Goal: Task Accomplishment & Management: Manage account settings

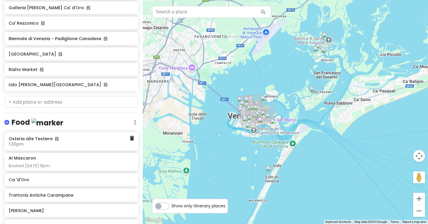
scroll to position [392, 0]
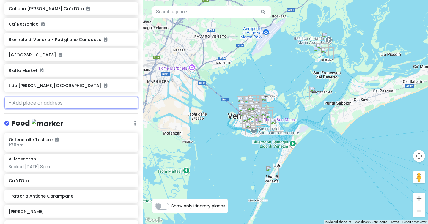
click at [33, 97] on input "text" at bounding box center [71, 103] width 134 height 12
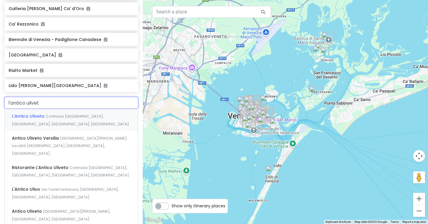
type input "l'antico uliveto"
click at [62, 109] on div "L'Antico [PERSON_NAME] [GEOGRAPHIC_DATA], [GEOGRAPHIC_DATA], [GEOGRAPHIC_DATA],…" at bounding box center [71, 120] width 133 height 22
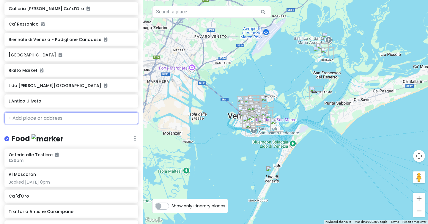
scroll to position [407, 0]
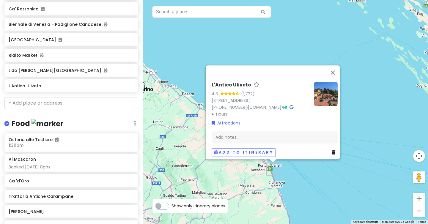
click at [332, 151] on icon at bounding box center [334, 153] width 4 height 4
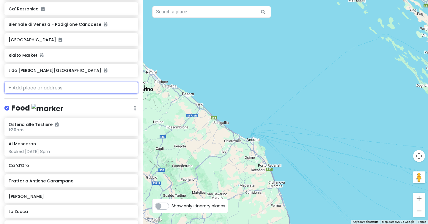
scroll to position [392, 0]
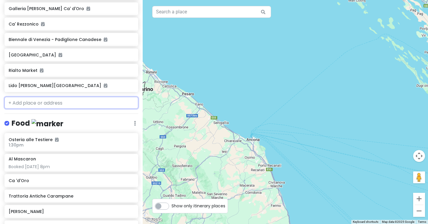
click at [16, 97] on input "text" at bounding box center [71, 103] width 134 height 12
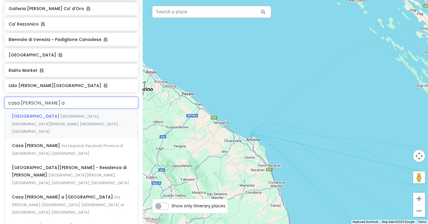
type input "casa [PERSON_NAME] a r"
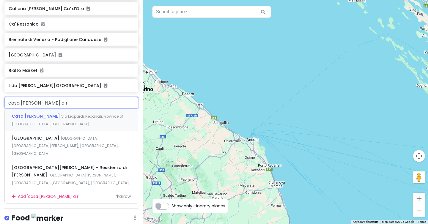
click at [35, 113] on span "Casa [PERSON_NAME]" at bounding box center [36, 116] width 49 height 6
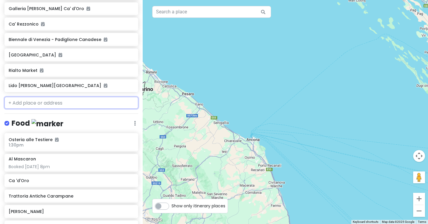
scroll to position [407, 0]
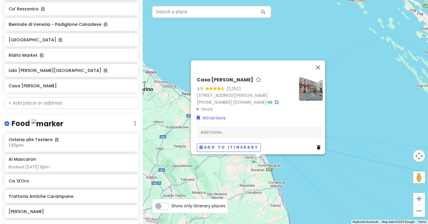
click at [308, 78] on img at bounding box center [311, 89] width 24 height 24
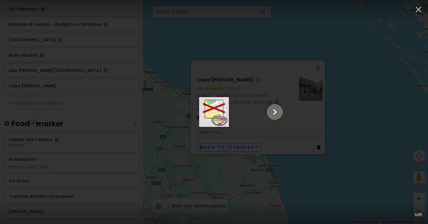
click at [277, 111] on icon "Show slide 2 of 5" at bounding box center [275, 112] width 4 height 6
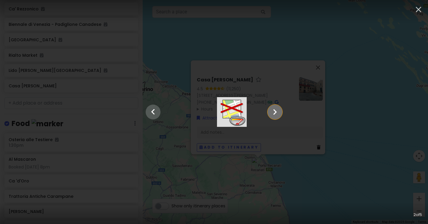
click at [277, 111] on icon "Show slide 3 of 5" at bounding box center [275, 112] width 4 height 6
click at [277, 111] on icon "Show slide 4 of 5" at bounding box center [275, 112] width 4 height 6
click at [277, 111] on icon "Show slide 5 of 5" at bounding box center [275, 112] width 4 height 6
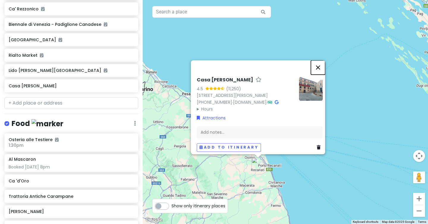
click at [321, 60] on button "Close" at bounding box center [318, 67] width 14 height 14
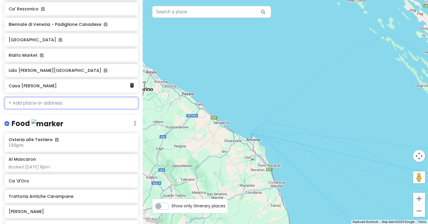
click at [74, 82] on div "Casa [PERSON_NAME]" at bounding box center [69, 86] width 121 height 8
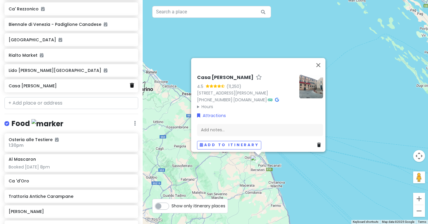
click at [133, 83] on icon at bounding box center [132, 85] width 4 height 5
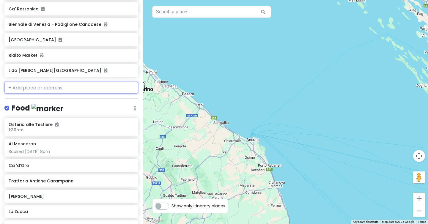
scroll to position [392, 0]
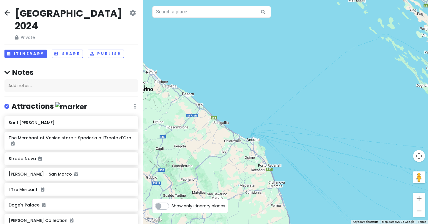
click at [6, 13] on icon at bounding box center [7, 12] width 6 height 5
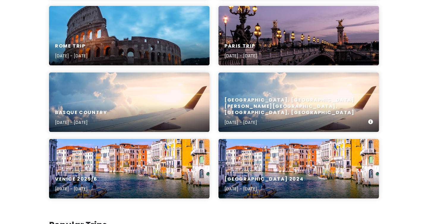
scroll to position [222, 0]
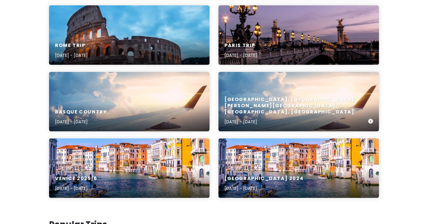
click at [245, 117] on div "[GEOGRAPHIC_DATA], [GEOGRAPHIC_DATA][PERSON_NAME][GEOGRAPHIC_DATA], [GEOGRAPHIC…" at bounding box center [296, 111] width 144 height 29
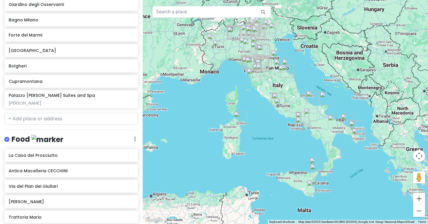
scroll to position [645, 0]
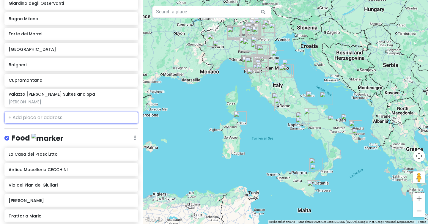
click at [29, 112] on input "text" at bounding box center [71, 118] width 134 height 12
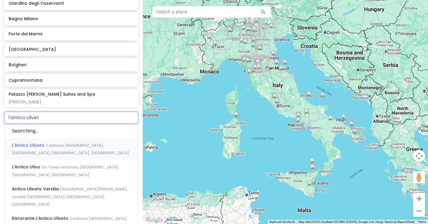
type input "l'antico uliveto"
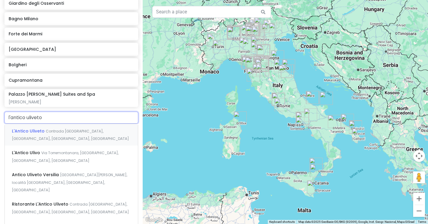
click at [28, 128] on span "L'Antico Uliveto" at bounding box center [29, 131] width 34 height 6
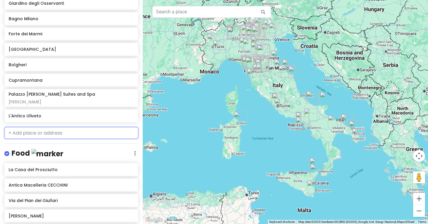
scroll to position [660, 0]
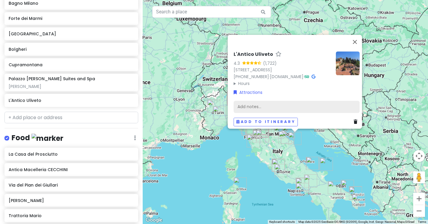
click at [259, 102] on div "Add notes..." at bounding box center [297, 107] width 126 height 12
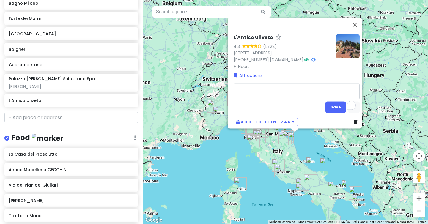
type textarea "s"
type textarea "x"
type textarea "si"
type textarea "x"
type textarea "sil"
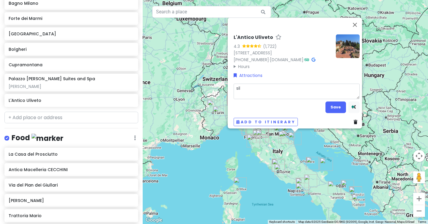
type textarea "x"
type textarea "silv"
type textarea "x"
type textarea "silvi"
type textarea "x"
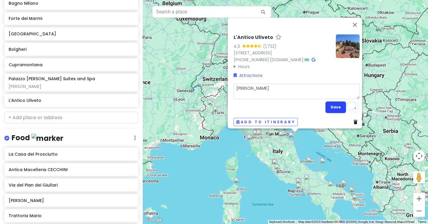
type textarea "[PERSON_NAME]"
click at [335, 104] on button "Save" at bounding box center [335, 107] width 20 height 12
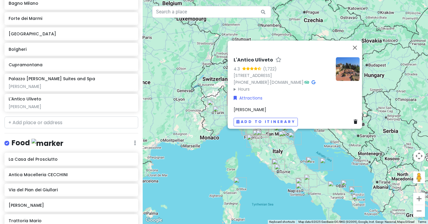
scroll to position [665, 0]
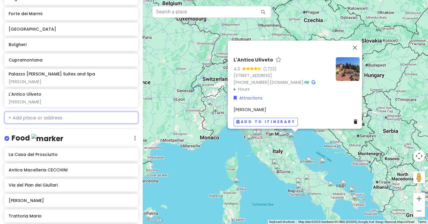
click at [29, 112] on input "text" at bounding box center [71, 118] width 134 height 12
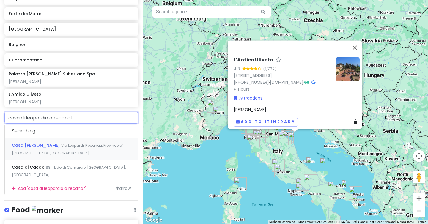
type input "casa di leopardia a recanati"
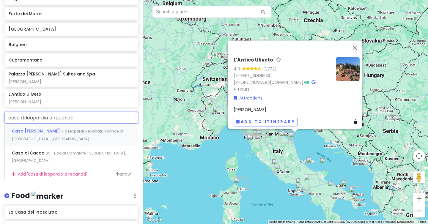
click at [59, 124] on div "Casa [PERSON_NAME] Via Leopardi, Recanati, [GEOGRAPHIC_DATA], [GEOGRAPHIC_DATA]" at bounding box center [71, 135] width 133 height 22
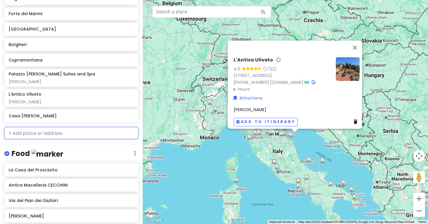
scroll to position [681, 0]
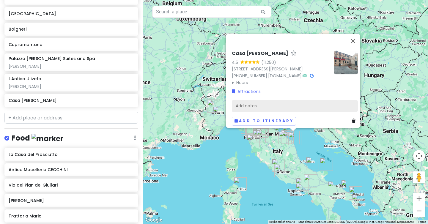
click at [260, 100] on div "Add notes..." at bounding box center [295, 106] width 126 height 12
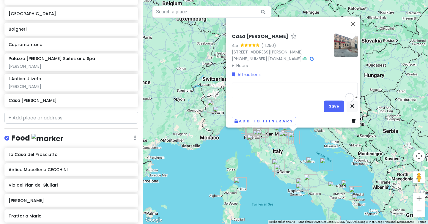
type textarea "x"
type textarea "s"
type textarea "x"
type textarea "si"
type textarea "x"
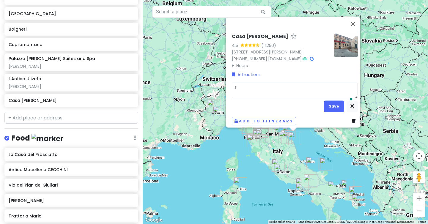
type textarea "sil"
type textarea "x"
type textarea "silv"
type textarea "x"
type textarea "silvi"
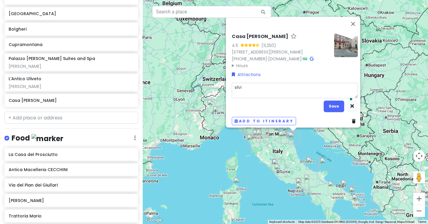
type textarea "x"
type textarea "[PERSON_NAME]"
click at [328, 102] on button "Save" at bounding box center [334, 106] width 20 height 12
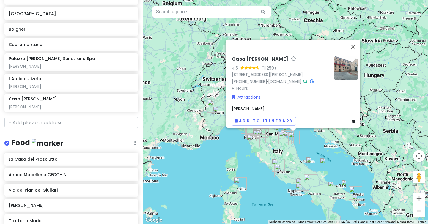
scroll to position [686, 0]
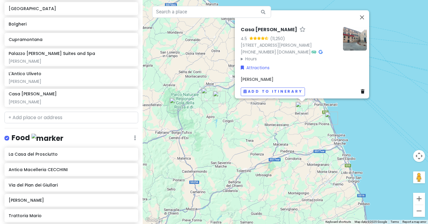
drag, startPoint x: 214, startPoint y: 122, endPoint x: 428, endPoint y: 124, distance: 213.3
click at [428, 124] on div "[GEOGRAPHIC_DATA], [GEOGRAPHIC_DATA][PERSON_NAME][GEOGRAPHIC_DATA], [GEOGRAPHIC…" at bounding box center [214, 112] width 428 height 224
click at [301, 108] on img "Casa Leopardi" at bounding box center [301, 108] width 13 height 13
click at [331, 116] on img "L'Antico Uliveto" at bounding box center [331, 118] width 13 height 13
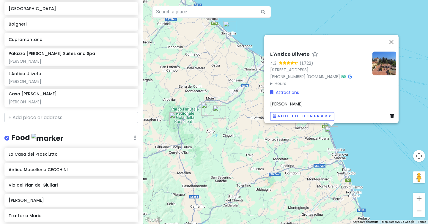
click at [300, 124] on img "Casa Leopardi" at bounding box center [301, 122] width 13 height 13
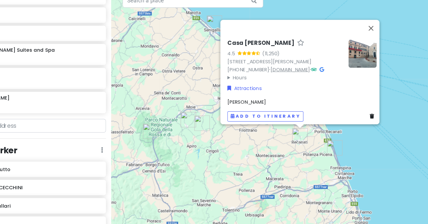
click at [308, 67] on link "[DOMAIN_NAME]" at bounding box center [294, 70] width 34 height 6
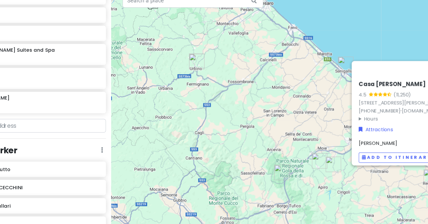
drag, startPoint x: 229, startPoint y: 138, endPoint x: 341, endPoint y: 173, distance: 117.6
click at [341, 173] on div "Casa [PERSON_NAME] 4.5 (11,250) [STREET_ADDRESS][PERSON_NAME] [PHONE_NUMBER] · …" at bounding box center [285, 112] width 285 height 224
click at [214, 63] on img "Osteria Km 0" at bounding box center [215, 63] width 13 height 13
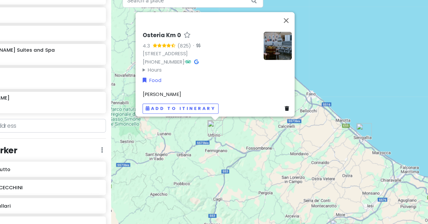
click at [354, 127] on img "Paolo Brunelli" at bounding box center [355, 121] width 13 height 13
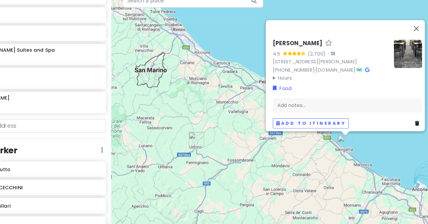
click at [295, 135] on div "[PERSON_NAME] 4.5 (2,700) · [STREET_ADDRESS][PERSON_NAME] [PHONE_NUMBER] · [DOM…" at bounding box center [285, 112] width 285 height 224
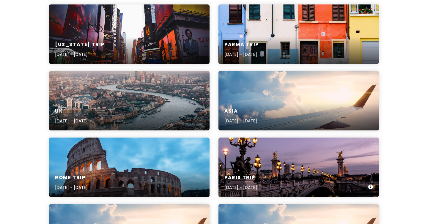
scroll to position [84, 0]
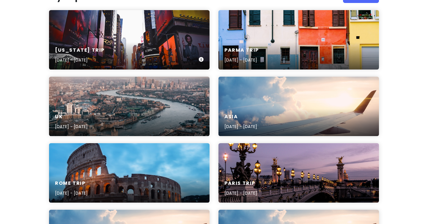
click at [93, 38] on div "[US_STATE] Trip [DATE] - [DATE]" at bounding box center [129, 39] width 160 height 59
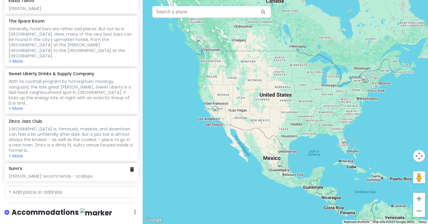
scroll to position [285, 0]
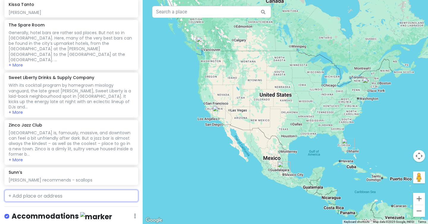
click at [26, 190] on input "text" at bounding box center [71, 196] width 134 height 12
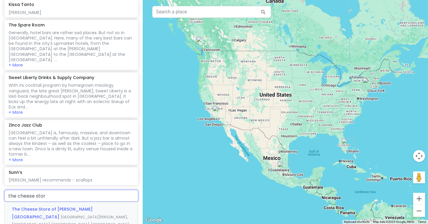
type input "the cheese store"
click at [30, 202] on div "The Cheese Store of [PERSON_NAME][GEOGRAPHIC_DATA] [GEOGRAPHIC_DATA][PERSON_NAM…" at bounding box center [71, 216] width 133 height 29
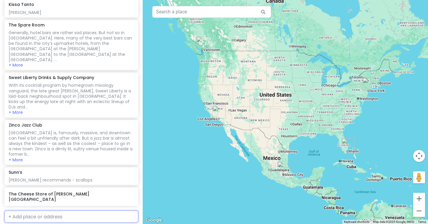
scroll to position [300, 0]
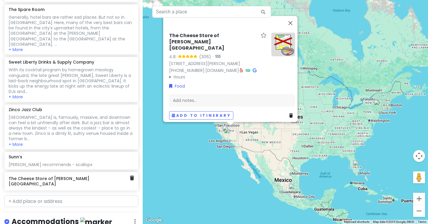
click at [62, 174] on div "The Cheese Store of [PERSON_NAME][GEOGRAPHIC_DATA]" at bounding box center [69, 181] width 121 height 14
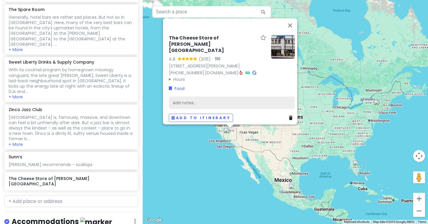
click at [187, 97] on div "Add notes..." at bounding box center [232, 103] width 126 height 12
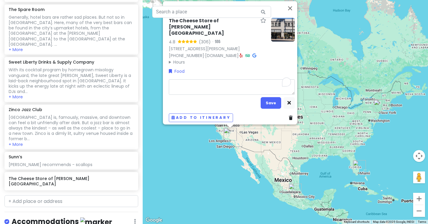
type textarea "x"
type textarea "m"
type textarea "x"
type textarea "ma"
type textarea "x"
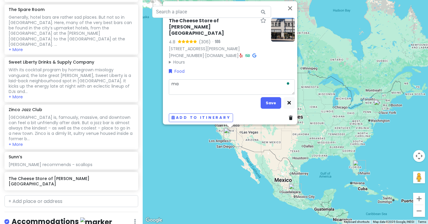
type textarea "mac"
type textarea "x"
type textarea "mac"
type textarea "x"
type textarea "mac a"
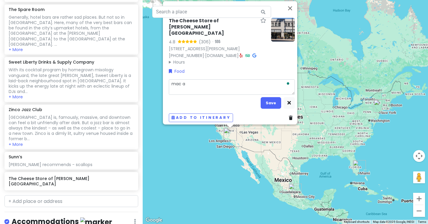
type textarea "x"
type textarea "mac an"
type textarea "x"
type textarea "mac and"
type textarea "x"
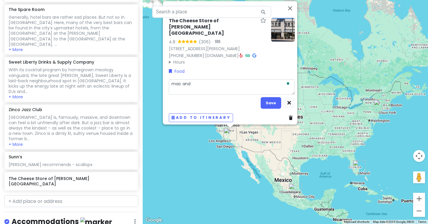
type textarea "mac and"
type textarea "x"
type textarea "mac and g"
type textarea "x"
type textarea "mac and ge"
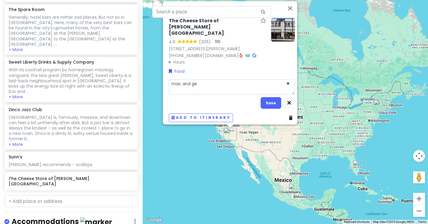
type textarea "x"
type textarea "mac and ger"
type textarea "x"
type textarea "mac and [PERSON_NAME]"
type textarea "x"
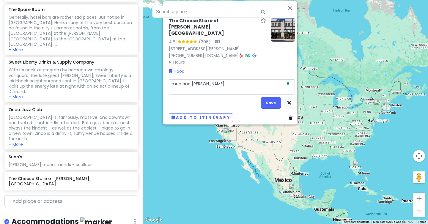
type textarea "mac and geral"
type textarea "x"
type textarea "mac and [PERSON_NAME]"
type textarea "x"
type textarea "mac and [PERSON_NAME]"
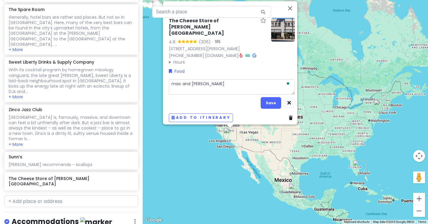
type textarea "x"
type textarea "mac and [PERSON_NAME]"
type textarea "x"
type textarea "mac and [PERSON_NAME]"
type textarea "x"
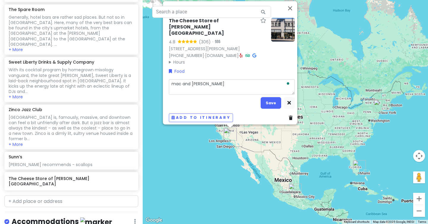
type textarea "mac and [PERSON_NAME]"
type textarea "x"
type textarea "mac and [PERSON_NAME]"
type textarea "x"
type textarea "mac and [PERSON_NAME]"
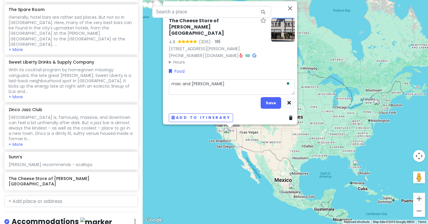
type textarea "x"
type textarea "mac and [PERSON_NAME]"
type textarea "x"
type textarea "mac and [PERSON_NAME]"
type textarea "x"
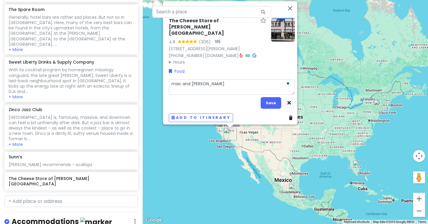
type textarea "mac and [PERSON_NAME] recommen"
type textarea "x"
type textarea "mac and [PERSON_NAME] recommend"
click at [266, 99] on button "Save" at bounding box center [271, 103] width 20 height 12
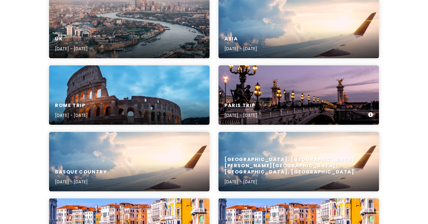
scroll to position [164, 0]
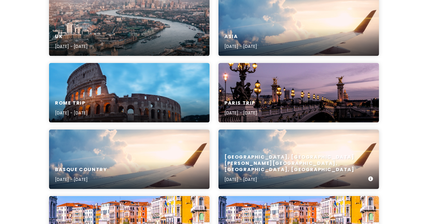
click at [268, 158] on div "[GEOGRAPHIC_DATA], [GEOGRAPHIC_DATA][PERSON_NAME][GEOGRAPHIC_DATA], [GEOGRAPHIC…" at bounding box center [298, 159] width 160 height 59
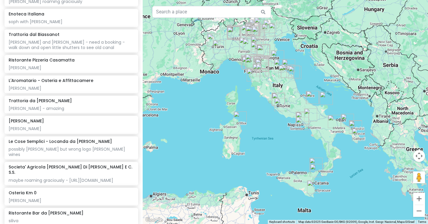
scroll to position [3384, 0]
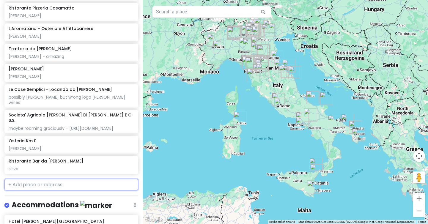
click at [25, 179] on input "text" at bounding box center [71, 185] width 134 height 12
click at [44, 179] on input "text" at bounding box center [71, 185] width 134 height 12
paste input "manifattura_firenze"
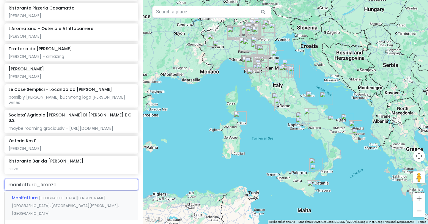
click at [41, 179] on input "manifattura_firenze" at bounding box center [71, 185] width 134 height 12
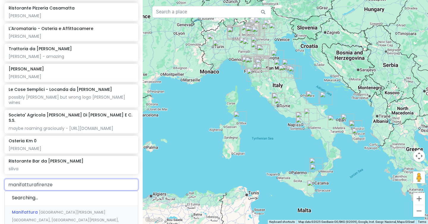
type input "manifattura [GEOGRAPHIC_DATA]"
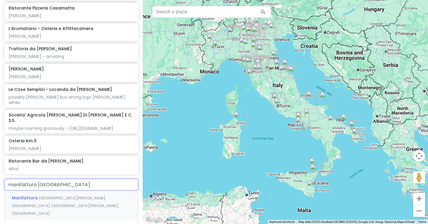
click at [44, 191] on div "Manifattura [GEOGRAPHIC_DATA][PERSON_NAME][GEOGRAPHIC_DATA], [GEOGRAPHIC_DATA] …" at bounding box center [71, 205] width 133 height 29
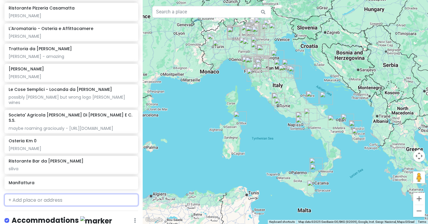
scroll to position [3400, 0]
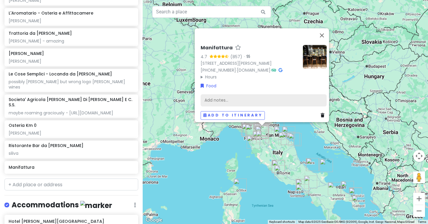
click at [229, 95] on div "Add notes..." at bounding box center [264, 100] width 126 height 12
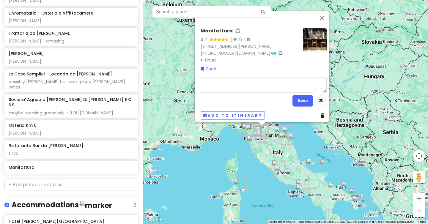
type textarea "x"
type textarea "s"
type textarea "x"
type textarea "so"
type textarea "x"
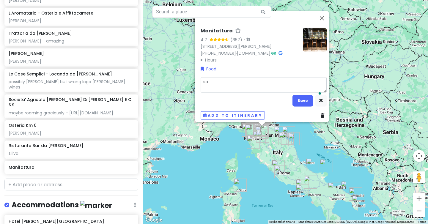
type textarea "som"
type textarea "x"
type textarea "some"
type textarea "x"
type textarea "someo"
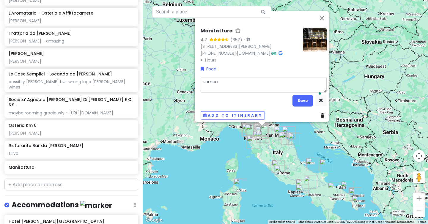
type textarea "x"
type textarea "someone"
type textarea "x"
type textarea "someone"
type textarea "x"
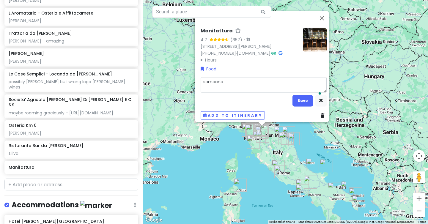
type textarea "someone w"
type textarea "x"
type textarea "someone we"
type textarea "x"
type textarea "someone wen"
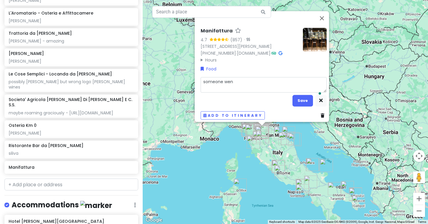
type textarea "x"
type textarea "someone went"
type textarea "x"
type textarea "someone went"
type textarea "x"
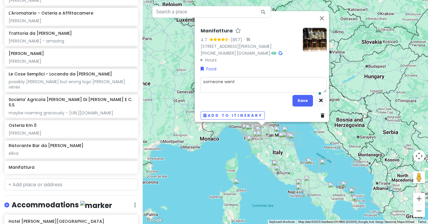
type textarea "someone went t"
type textarea "x"
type textarea "someone went th"
type textarea "x"
type textarea "someone went the"
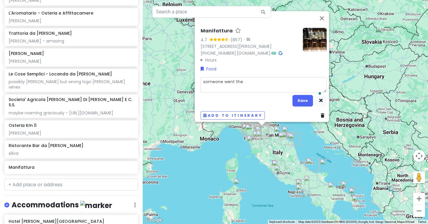
type textarea "x"
type textarea "someone went ther"
type textarea "x"
type textarea "someone went there"
type textarea "x"
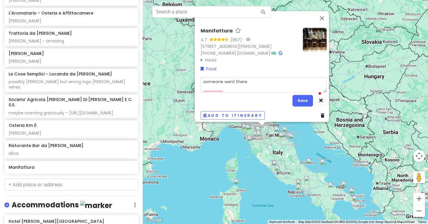
type textarea "someone went there!"
type textarea "x"
type textarea "someone went there!?"
click at [302, 99] on button "Save" at bounding box center [302, 101] width 20 height 12
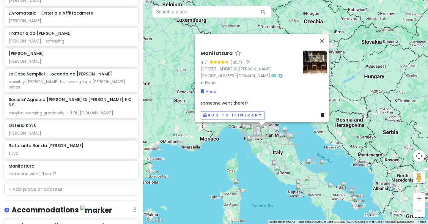
scroll to position [3405, 0]
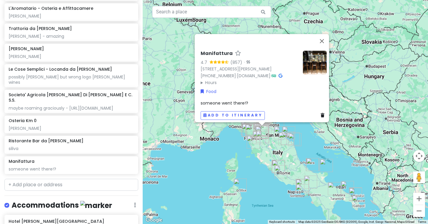
click at [315, 55] on img at bounding box center [315, 63] width 24 height 24
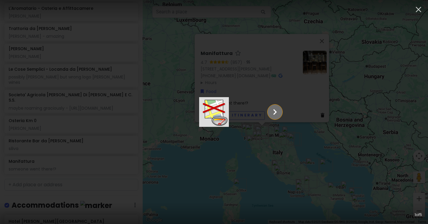
click at [277, 113] on icon "Show slide 2 of 5" at bounding box center [275, 112] width 4 height 6
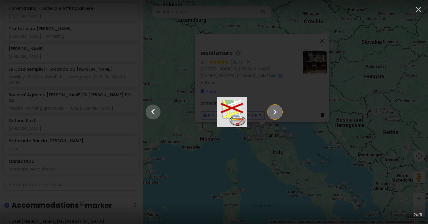
click at [277, 113] on icon "Show slide 3 of 5" at bounding box center [275, 112] width 4 height 6
click at [277, 113] on icon "Show slide 4 of 5" at bounding box center [275, 112] width 4 height 6
click at [277, 113] on icon "Show slide 5 of 5" at bounding box center [275, 112] width 4 height 6
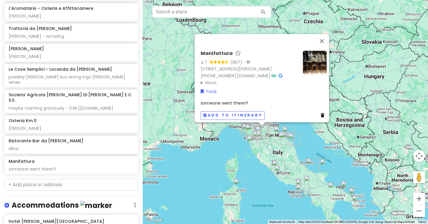
click at [224, 100] on span "someone went there!?" at bounding box center [225, 103] width 48 height 6
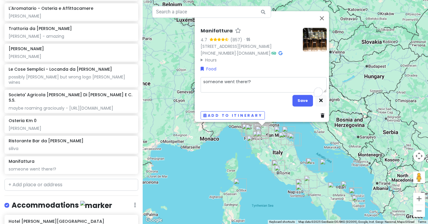
click at [266, 79] on textarea "someone went there!?" at bounding box center [264, 84] width 126 height 15
type textarea "x"
type textarea "someone went there!?"
type textarea "x"
type textarea "someone went there!? c"
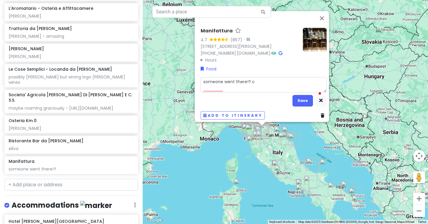
type textarea "x"
type textarea "someone went there!? co"
type textarea "x"
type textarea "someone went there!? coc"
type textarea "x"
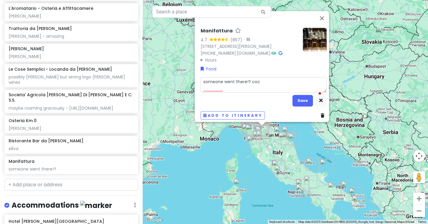
type textarea "someone went there!? cock"
type textarea "x"
type textarea "someone went there!? cockt"
type textarea "x"
type textarea "someone went there!? cockta"
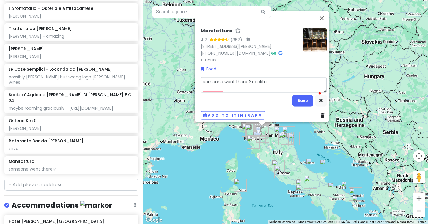
type textarea "x"
type textarea "someone went there!? cocktai"
type textarea "x"
type textarea "someone went there!? cocktail"
type textarea "x"
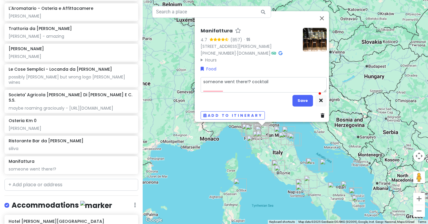
type textarea "someone went there!? cocktails"
type textarea "x"
type textarea "someone went there!? cocktails"
type textarea "x"
type textarea "someone went there!? cocktails -"
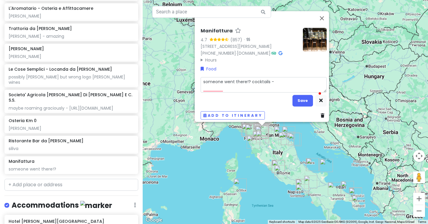
type textarea "x"
type textarea "someone went there!? cocktails -"
type textarea "x"
type textarea "someone went there!? cocktails - n"
type textarea "x"
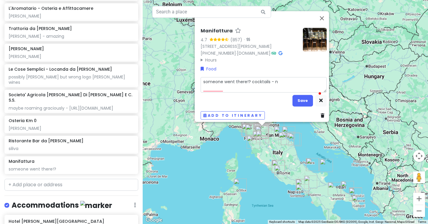
type textarea "someone went there!? cocktails - ne"
type textarea "x"
type textarea "someone went there!? cocktails - neg"
type textarea "x"
type textarea "someone went there!? cocktails - negr"
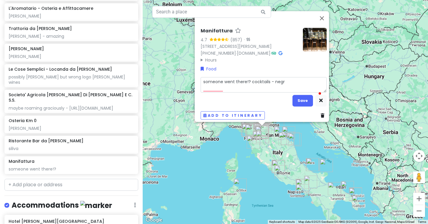
type textarea "x"
type textarea "someone went there!? cocktails - negro"
type textarea "x"
type textarea "someone went there!? cocktails - [PERSON_NAME]"
type textarea "x"
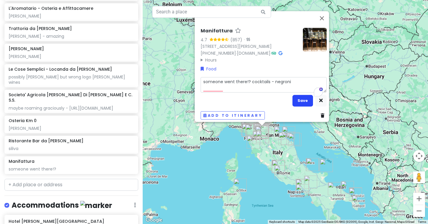
type textarea "someone went there!? cocktails - negroni"
click at [298, 99] on button "Save" at bounding box center [302, 101] width 20 height 12
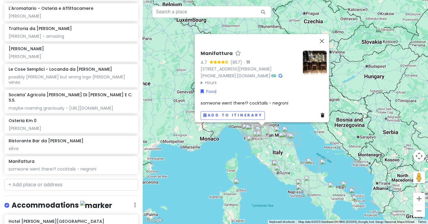
click at [255, 165] on div "Manifattura 4.7 (857) · [STREET_ADDRESS][PERSON_NAME] [PHONE_NUMBER] · [DOMAIN_…" at bounding box center [285, 112] width 285 height 224
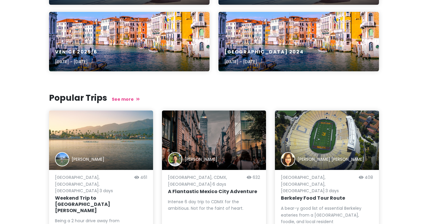
scroll to position [386, 0]
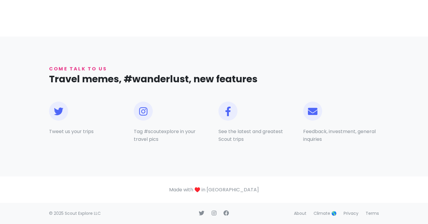
scroll to position [465, 0]
click at [370, 214] on link "Terms" at bounding box center [371, 213] width 13 height 6
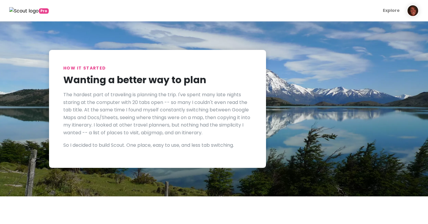
click at [33, 11] on img at bounding box center [24, 11] width 30 height 8
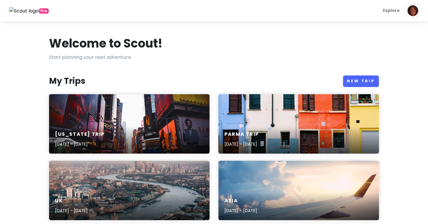
click at [413, 11] on img at bounding box center [413, 11] width 12 height 12
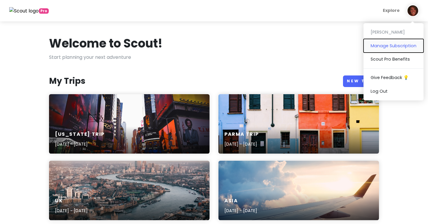
click at [400, 45] on button "Manage Subscription" at bounding box center [393, 45] width 60 height 13
